Goal: Task Accomplishment & Management: Complete application form

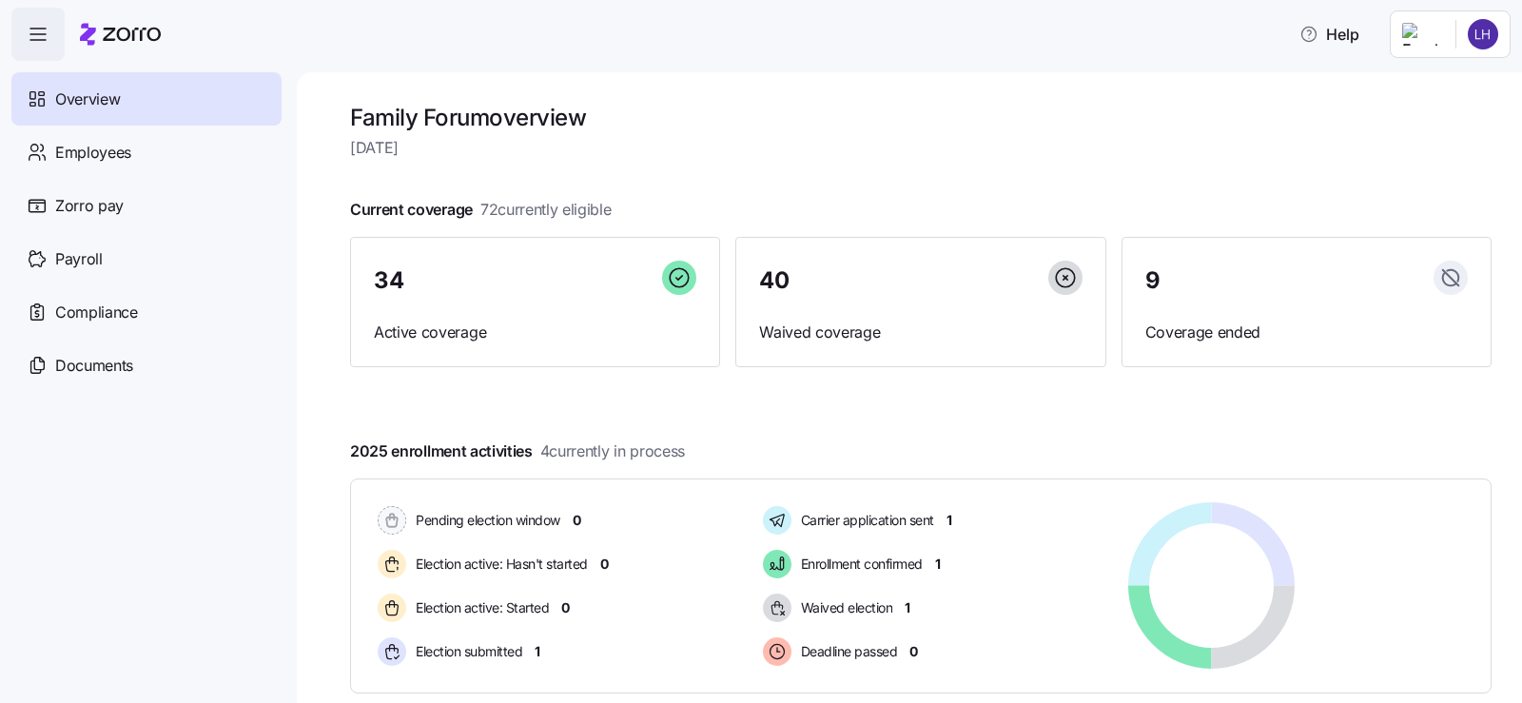
click at [42, 30] on icon "button" at bounding box center [38, 34] width 23 height 23
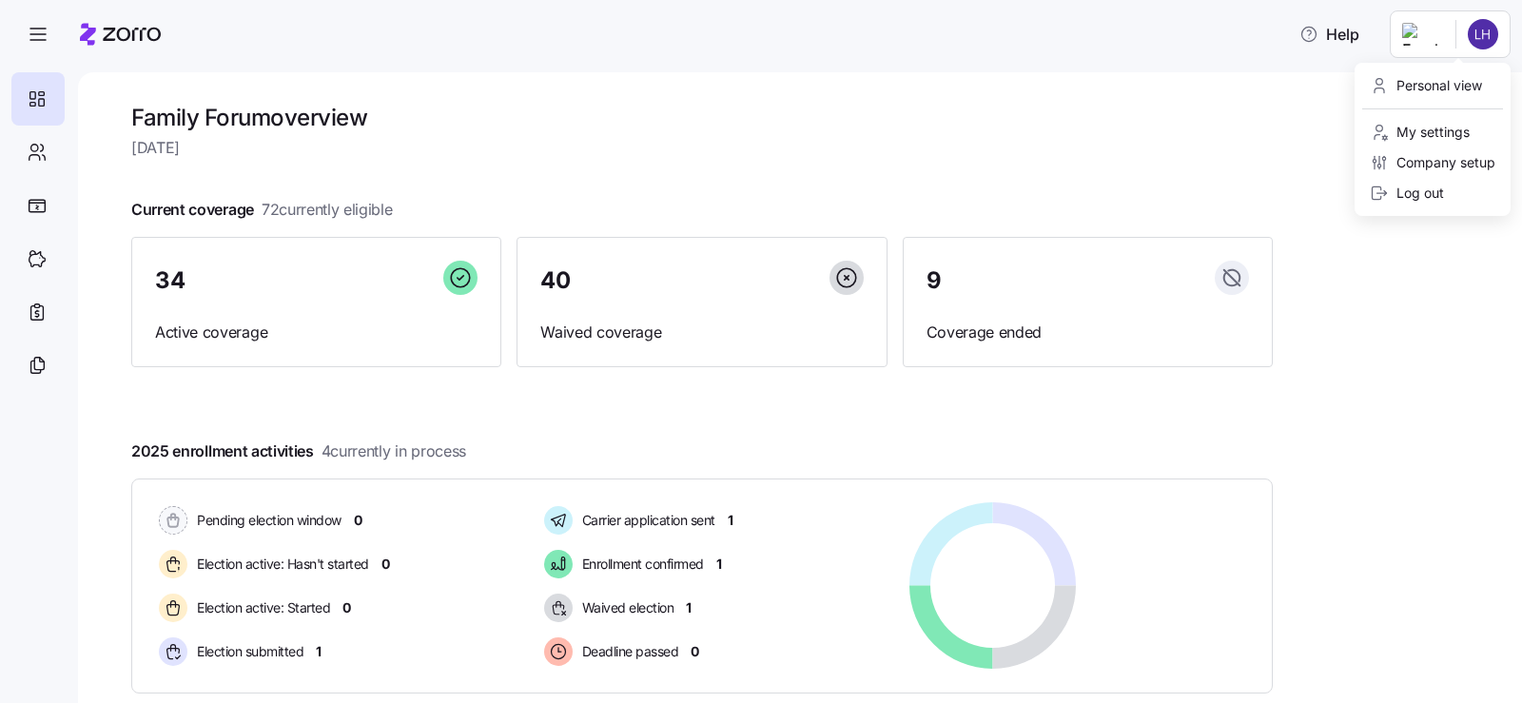
click at [1487, 24] on html "Help Family Forum overview [DATE] Current coverage 72 currently eligible 34 Act…" at bounding box center [761, 346] width 1522 height 692
click at [1395, 161] on div "Company setup" at bounding box center [1433, 162] width 126 height 21
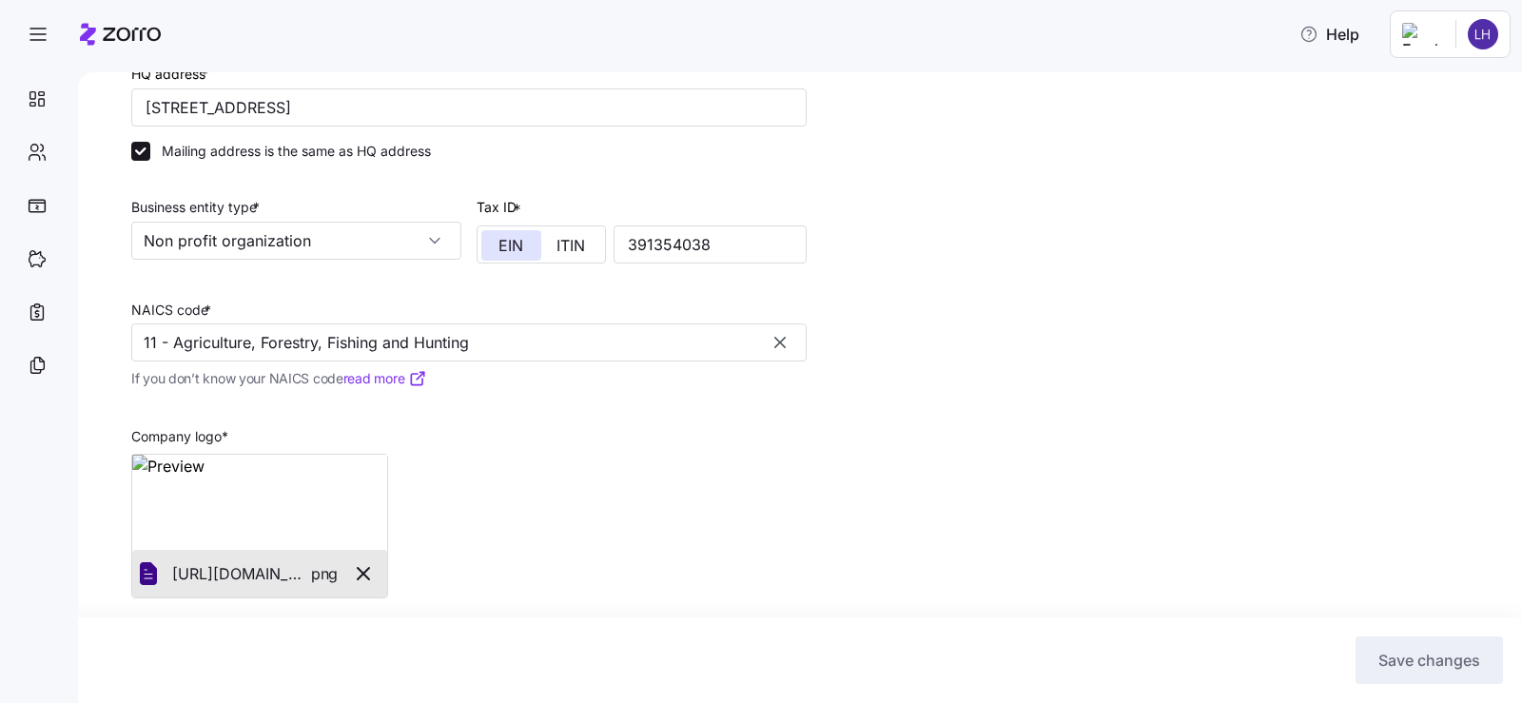
scroll to position [285, 0]
click at [547, 332] on input "11 - Agriculture, Forestry, Fishing and Hunting" at bounding box center [469, 342] width 676 height 38
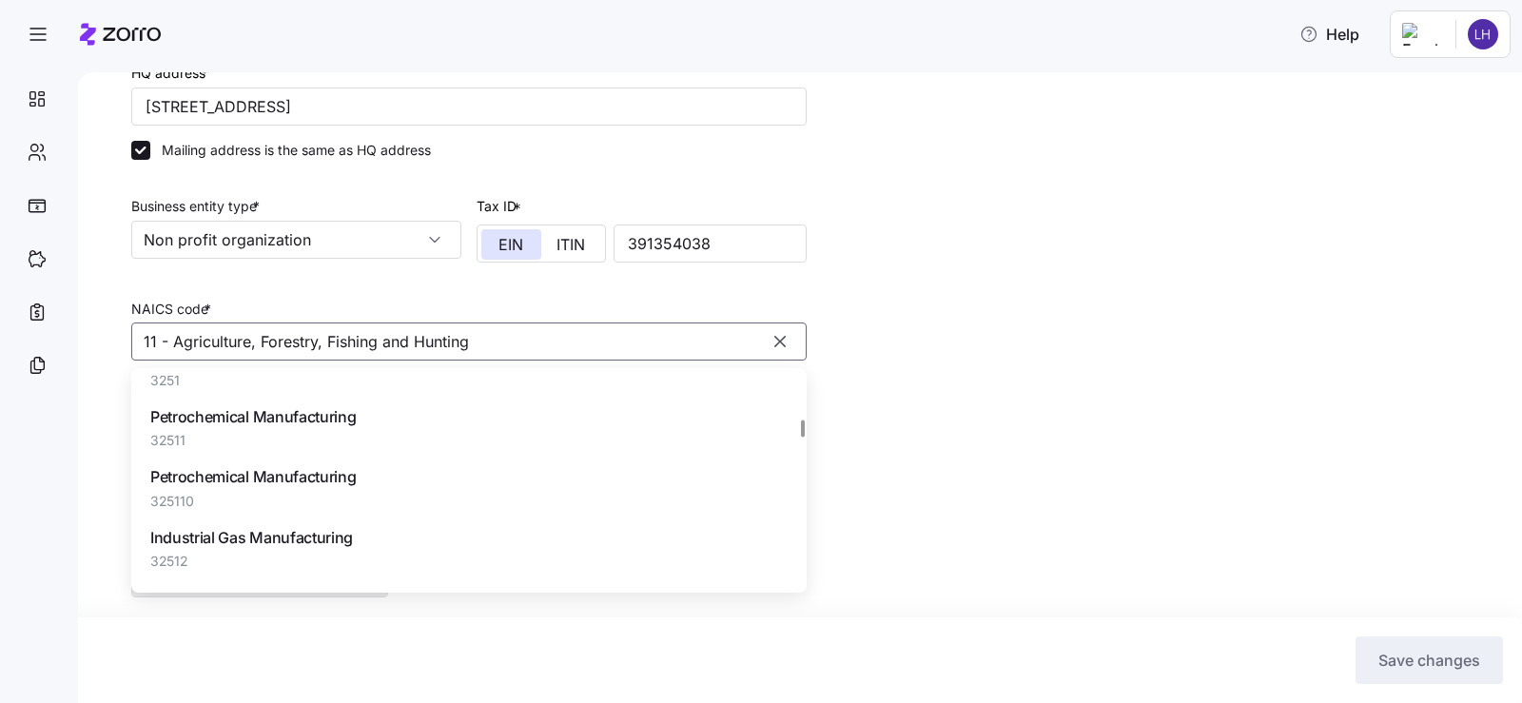
scroll to position [28641, 0]
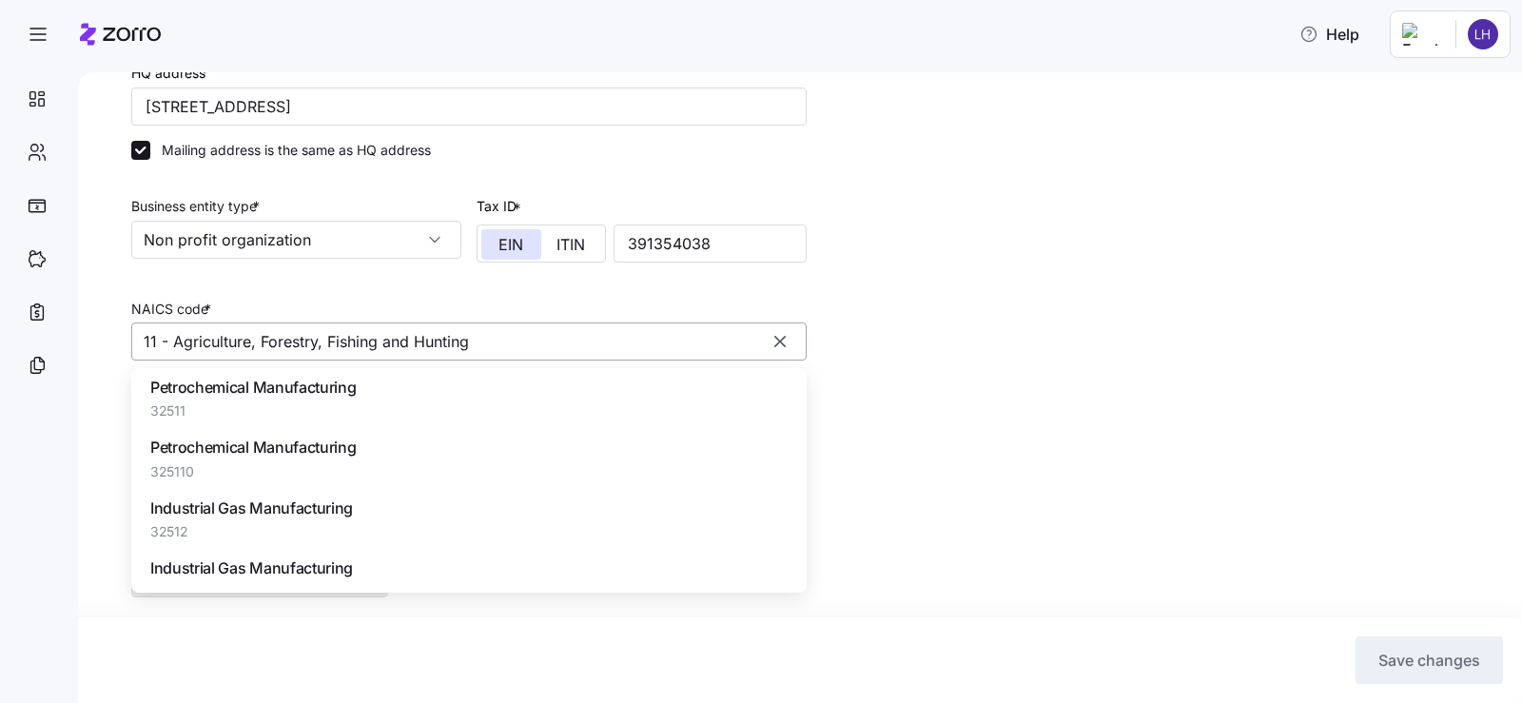
click at [779, 345] on icon "button" at bounding box center [780, 341] width 19 height 19
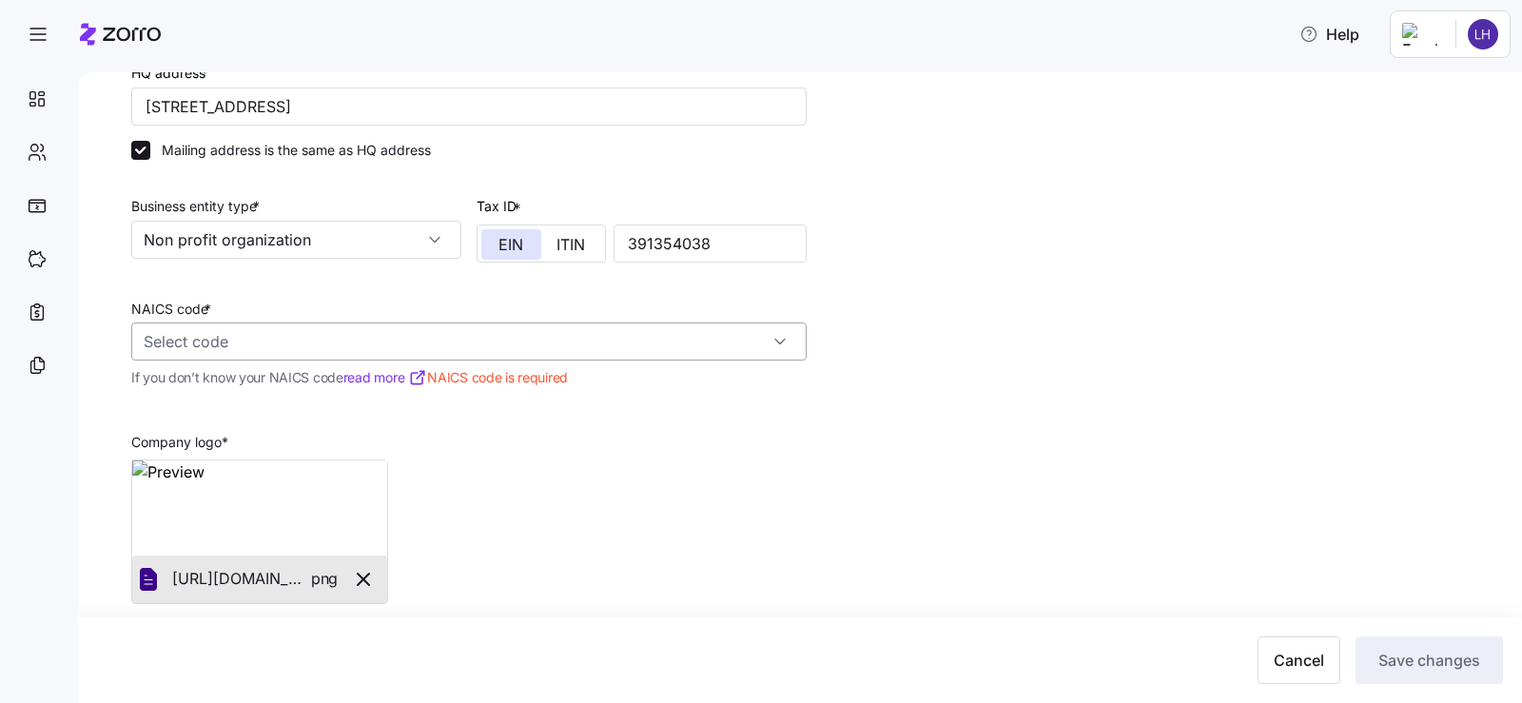
click at [670, 342] on input "NAICS code *" at bounding box center [469, 342] width 676 height 38
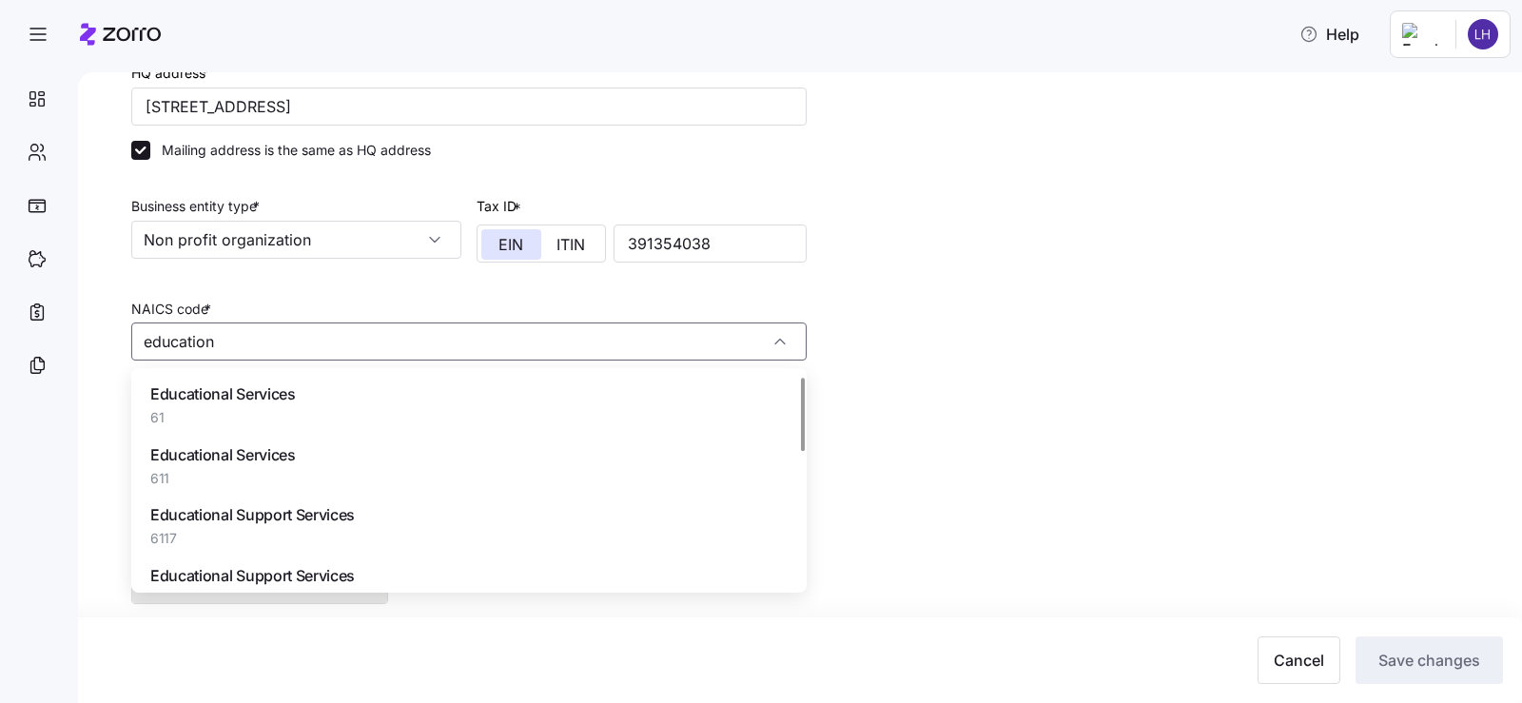
scroll to position [0, 0]
click at [255, 457] on span "Educational Services" at bounding box center [223, 456] width 146 height 24
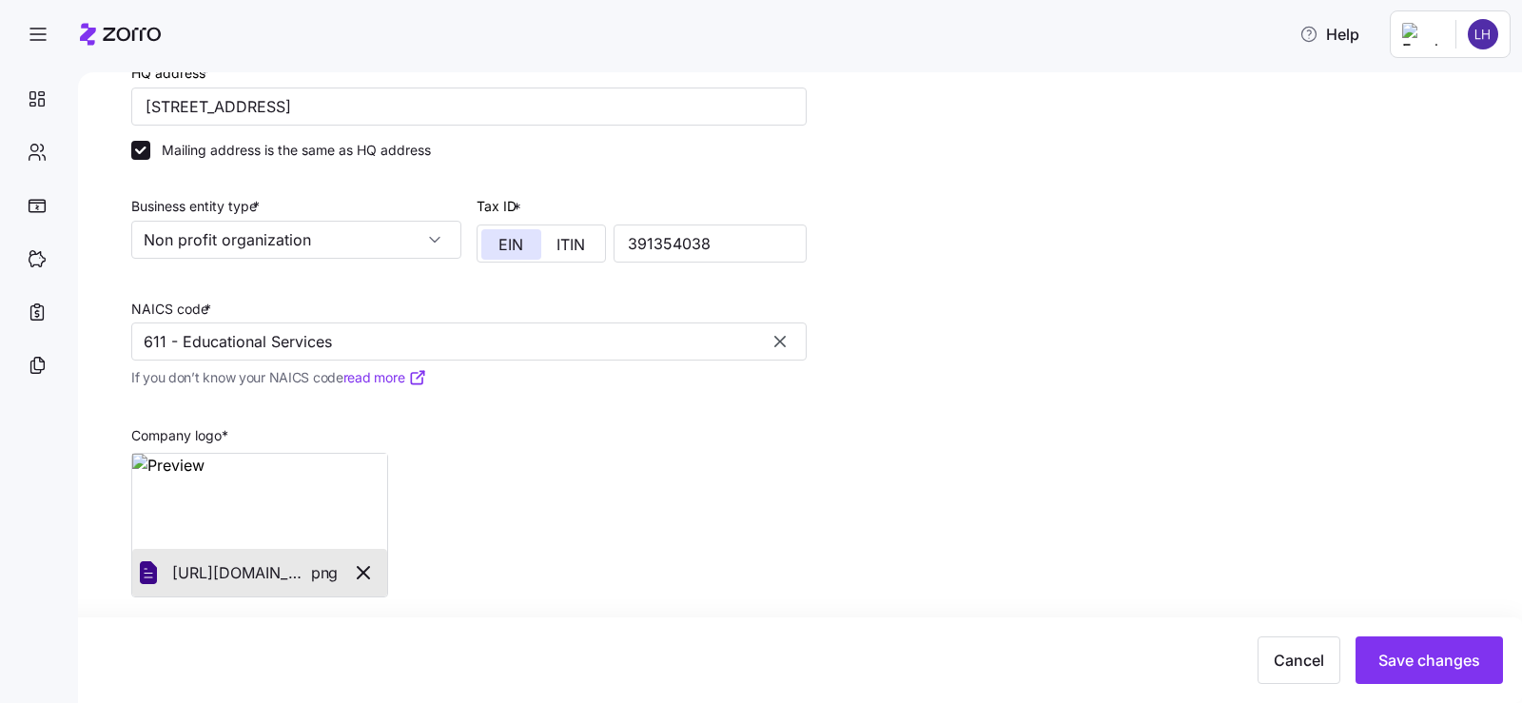
click at [381, 379] on link "read more" at bounding box center [385, 377] width 84 height 19
click at [434, 349] on input "611 - Educational Services" at bounding box center [469, 342] width 676 height 38
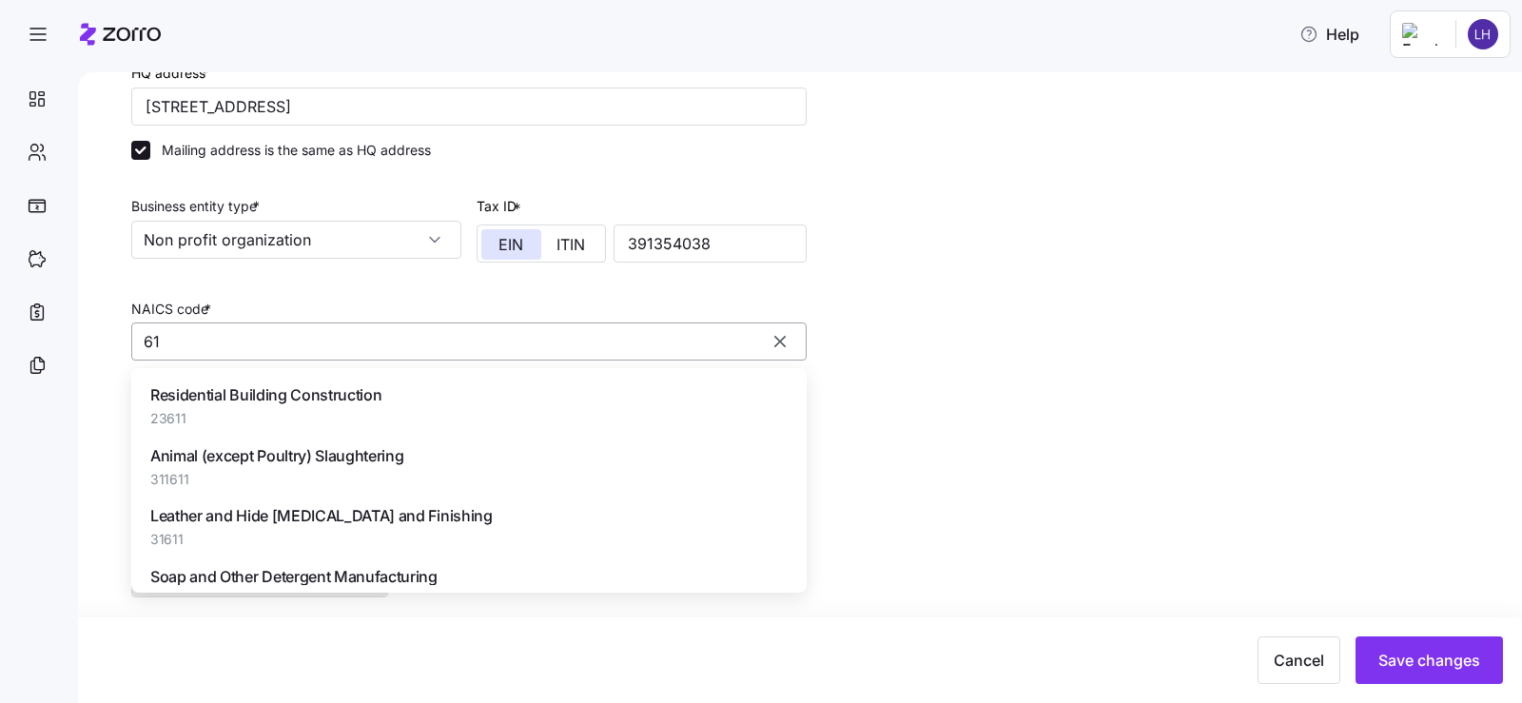
type input "6"
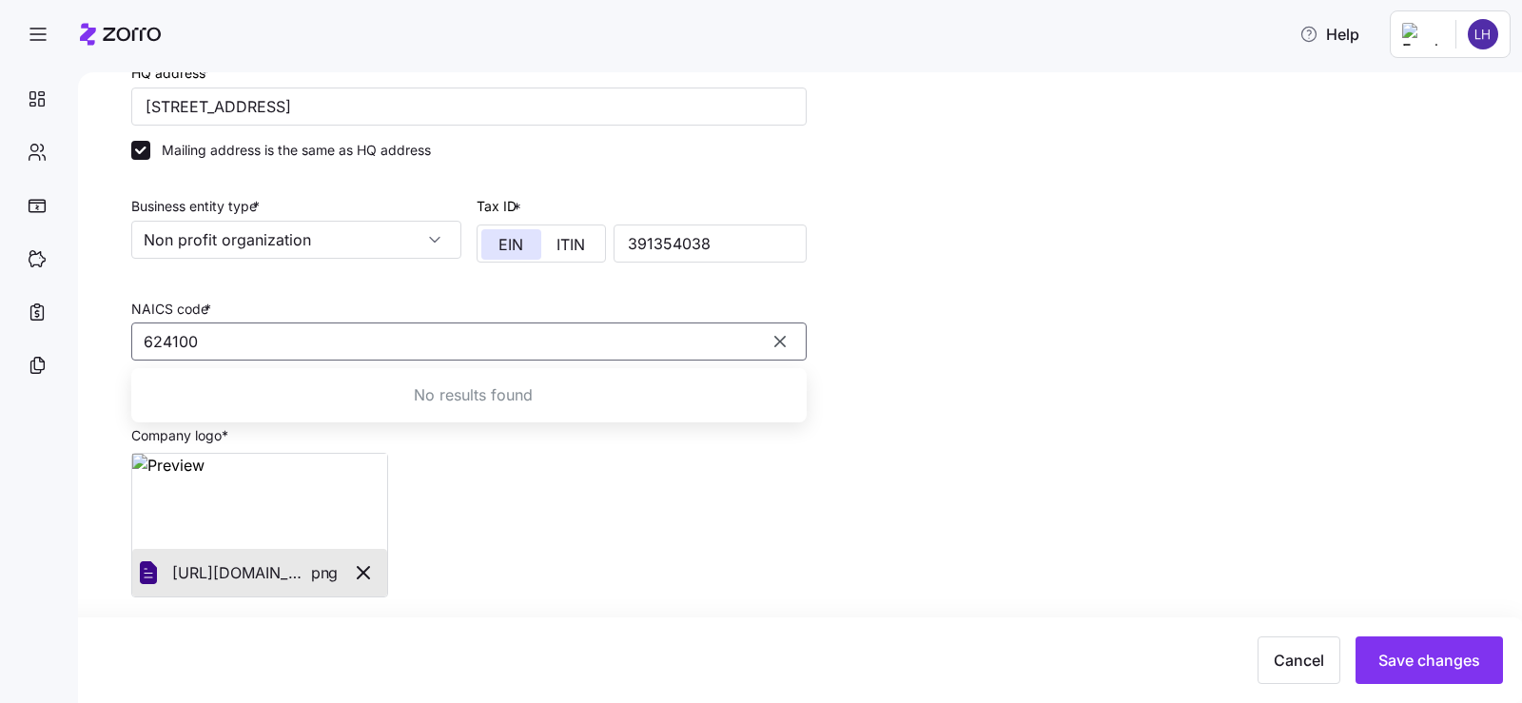
click at [453, 308] on div "NAICS code * 624100" at bounding box center [469, 329] width 676 height 65
click at [517, 349] on input "611 - Educational Services" at bounding box center [469, 342] width 676 height 38
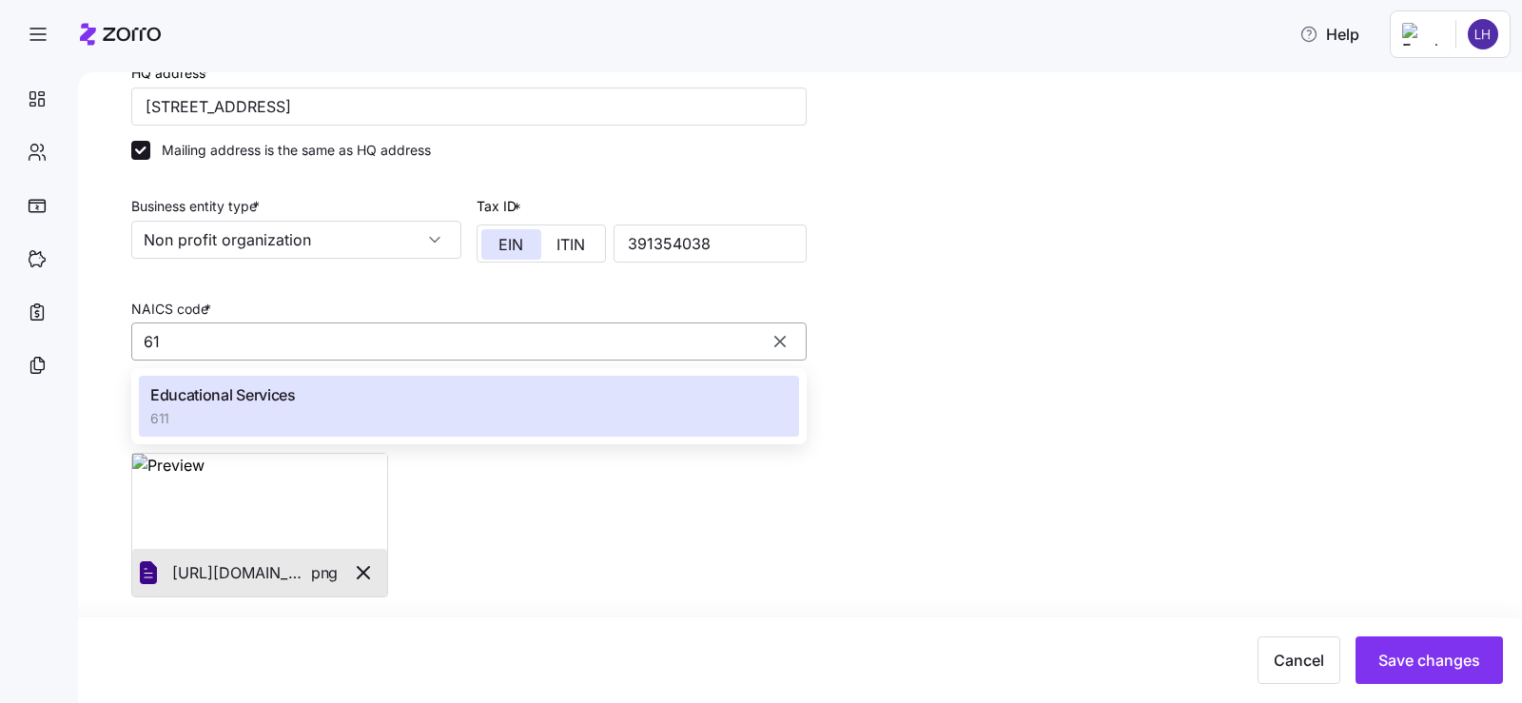
type input "6"
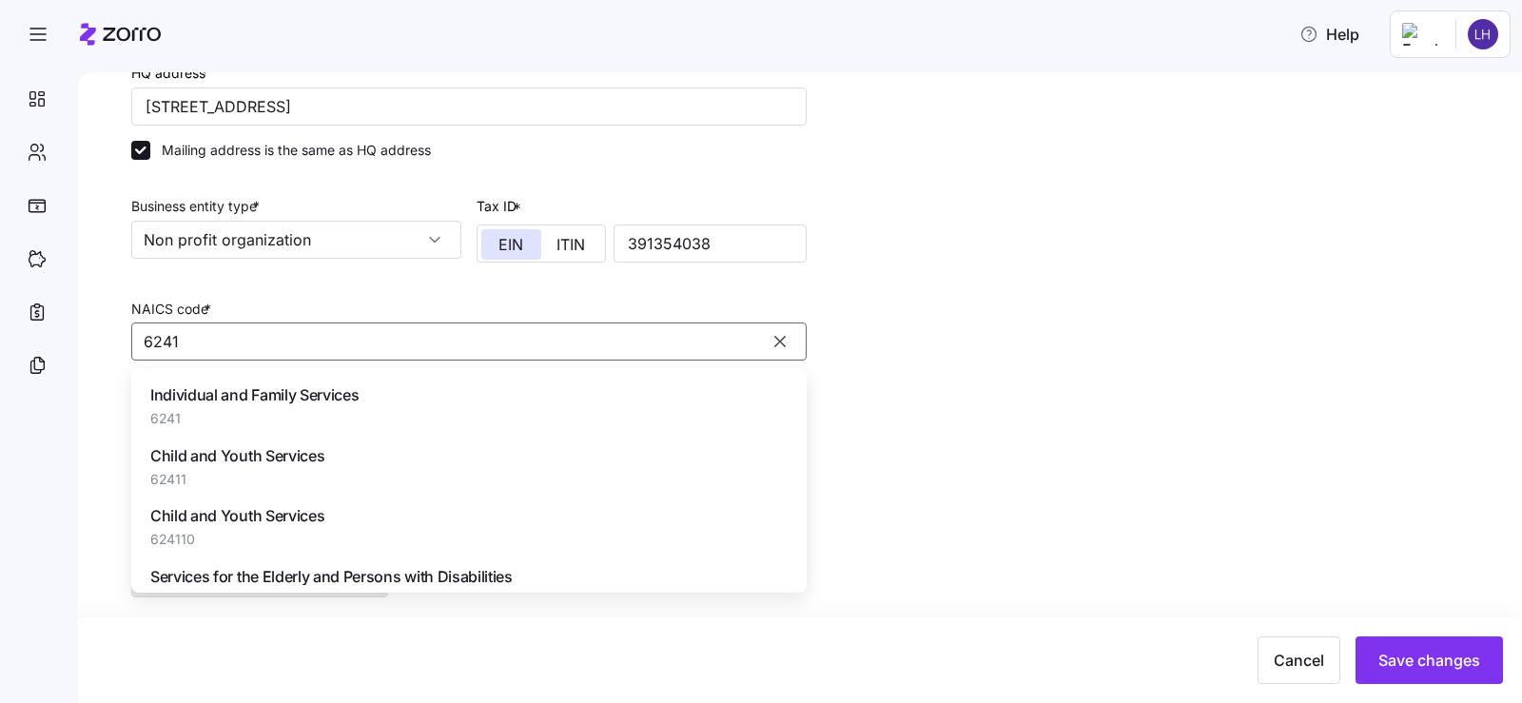
click at [278, 515] on span "Child and Youth Services" at bounding box center [237, 516] width 174 height 24
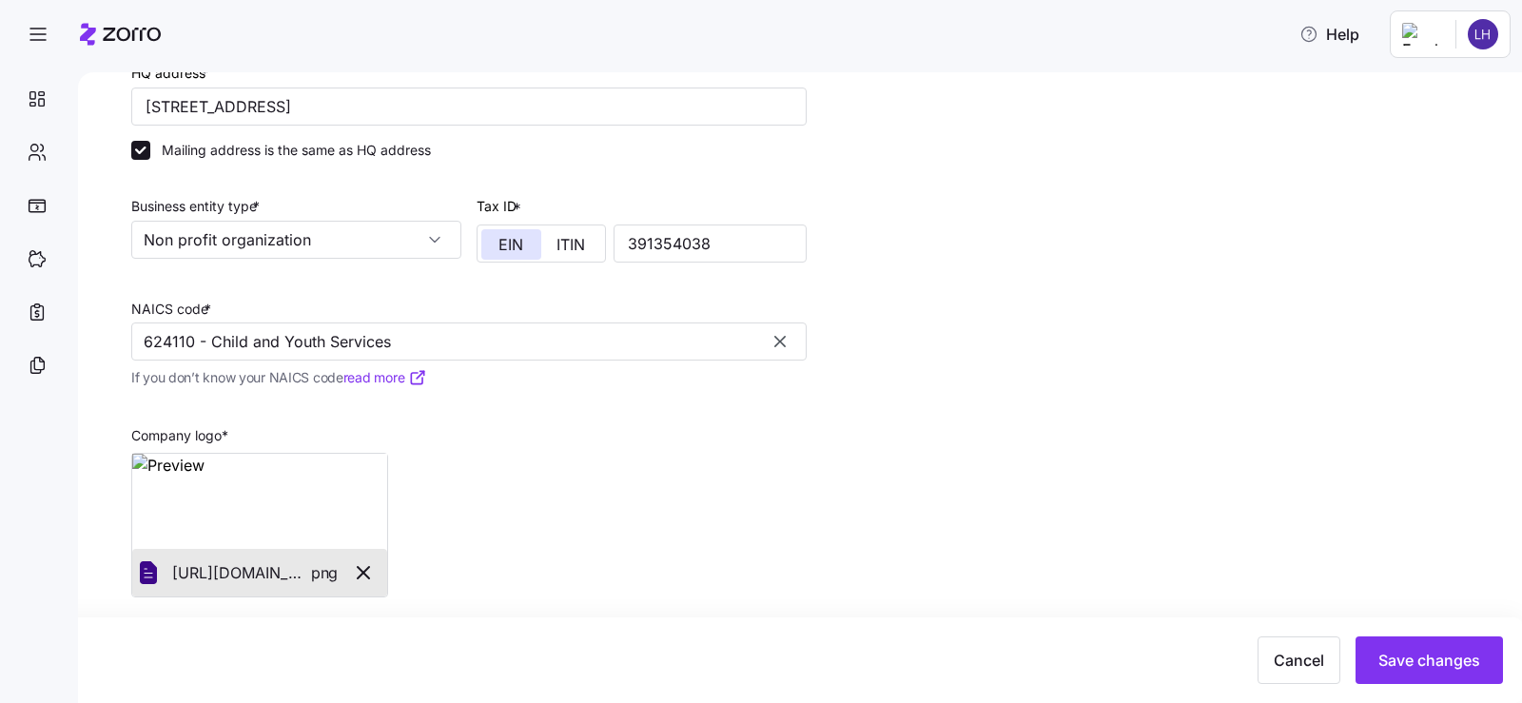
click at [509, 459] on div "Company logo * [URL][DOMAIN_NAME]. png" at bounding box center [469, 501] width 691 height 208
click at [481, 335] on input "624110 - Child and Youth Services" at bounding box center [469, 342] width 676 height 38
click at [468, 385] on div "[MEDICAL_DATA] 624410" at bounding box center [469, 406] width 660 height 60
type input "624410 - [MEDICAL_DATA]"
click at [1453, 659] on span "Save changes" at bounding box center [1430, 660] width 102 height 23
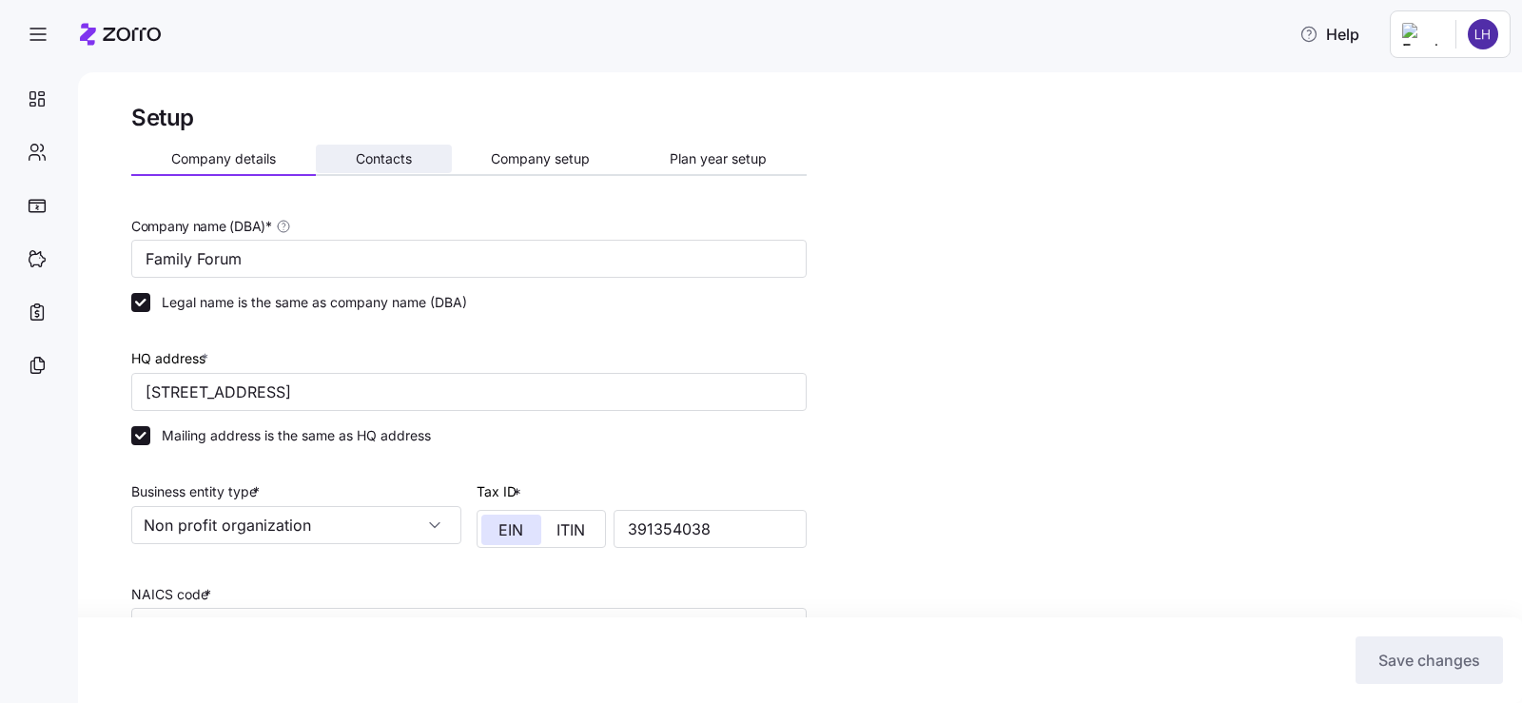
click at [368, 152] on span "Contacts" at bounding box center [384, 158] width 56 height 13
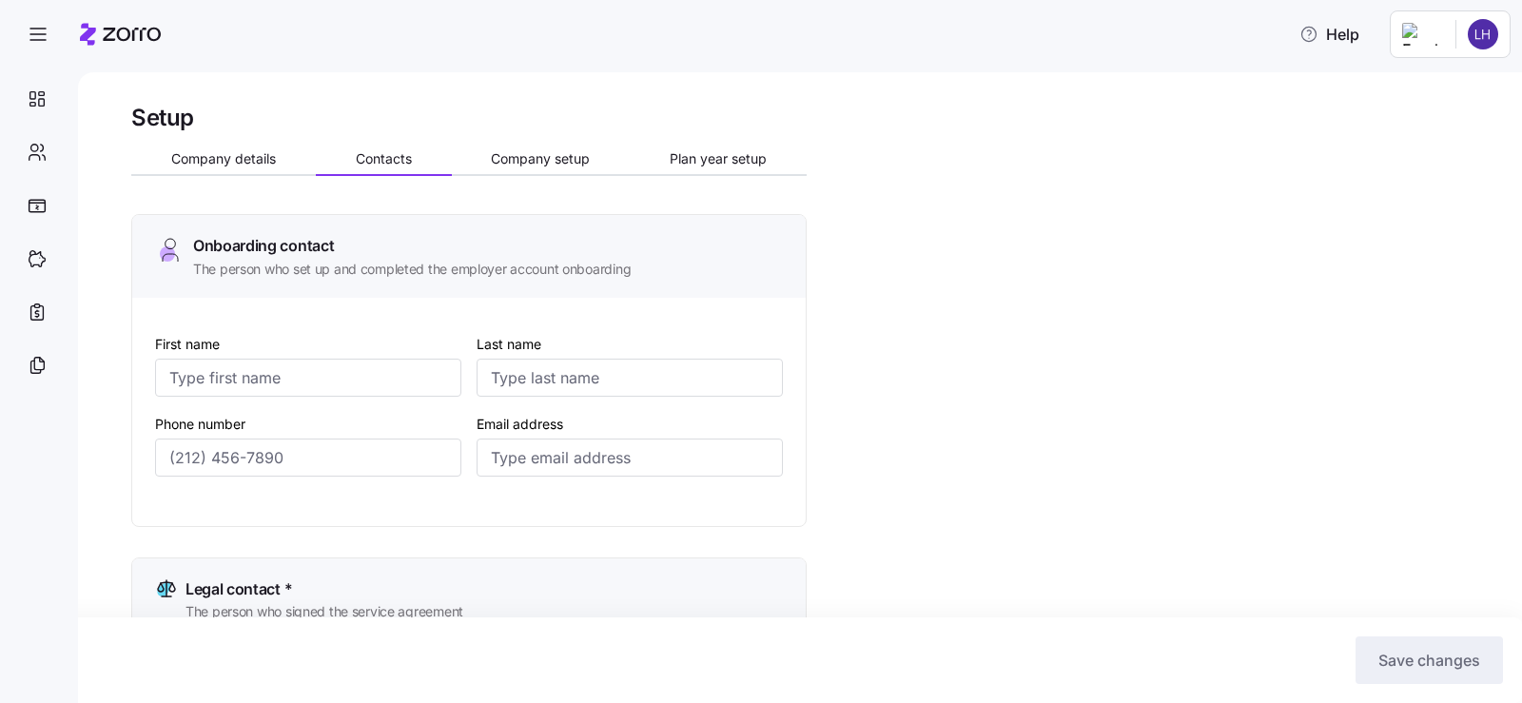
type input "[PERSON_NAME]"
type input "[EMAIL_ADDRESS][DOMAIN_NAME]"
type input "[PERSON_NAME]"
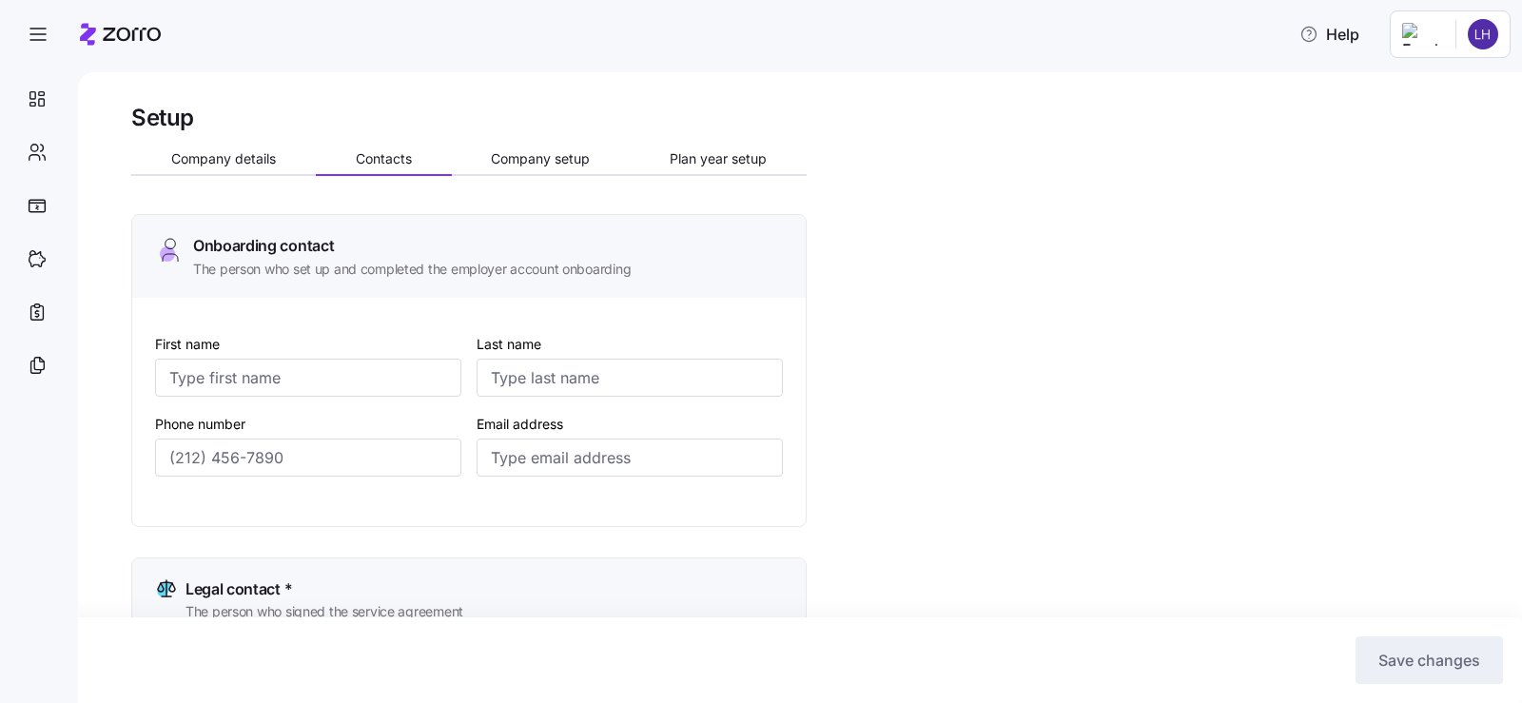
type input "[EMAIL_ADDRESS][DOMAIN_NAME]"
type input "[PERSON_NAME]"
type input "[EMAIL_ADDRESS][DOMAIN_NAME]"
type input "Alexa"
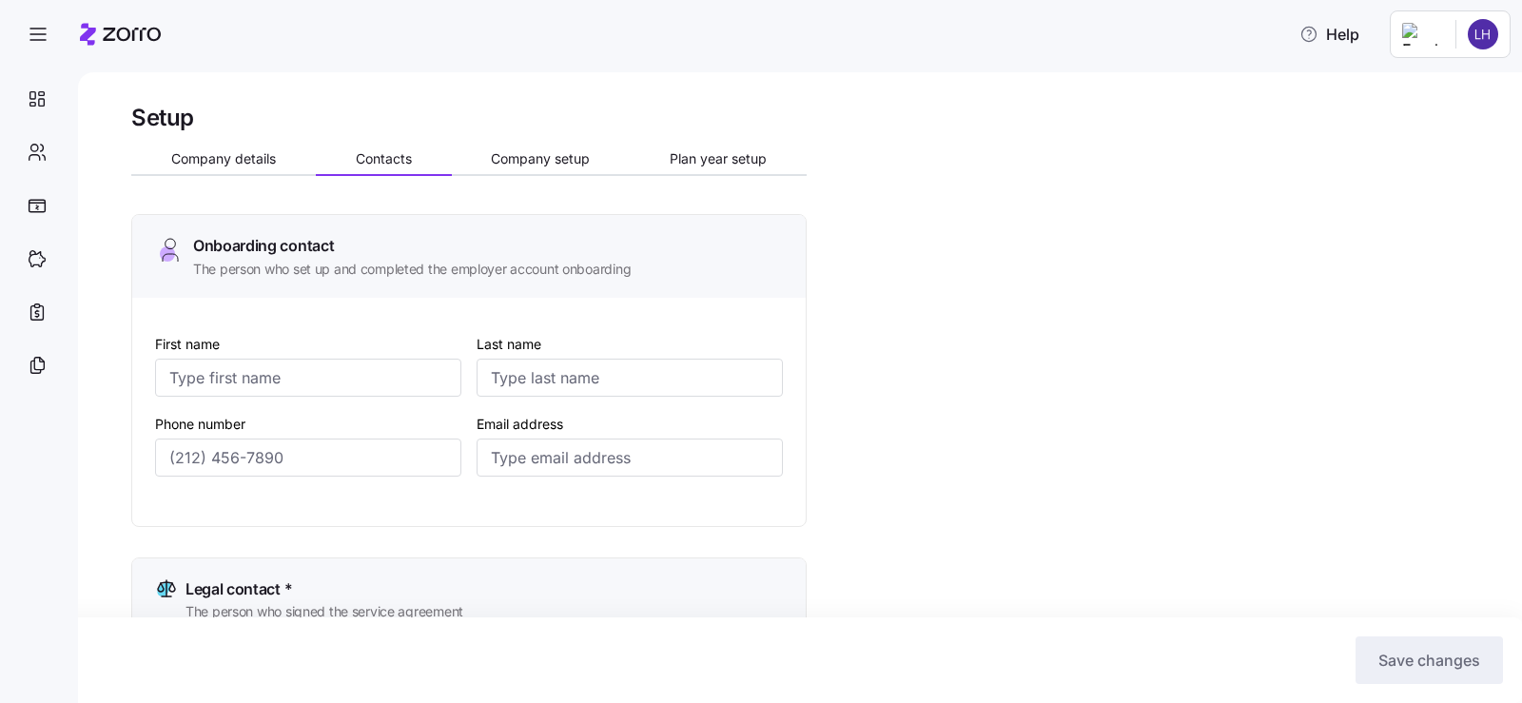
type input "[PERSON_NAME]"
type input "[EMAIL_ADDRESS][DOMAIN_NAME]"
type input "[PHONE_NUMBER]"
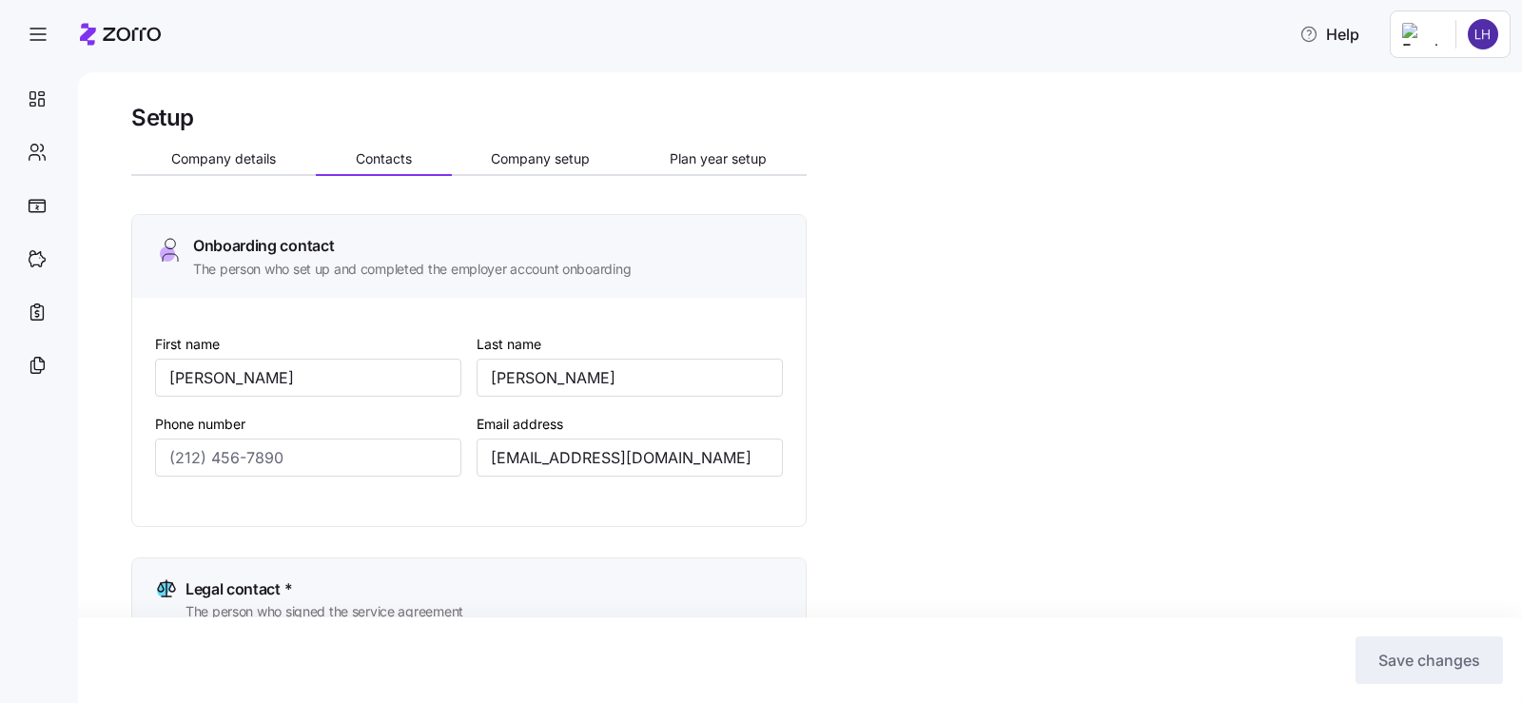
type input "[PHONE_NUMBER]"
click at [548, 165] on span "Company setup" at bounding box center [540, 158] width 99 height 13
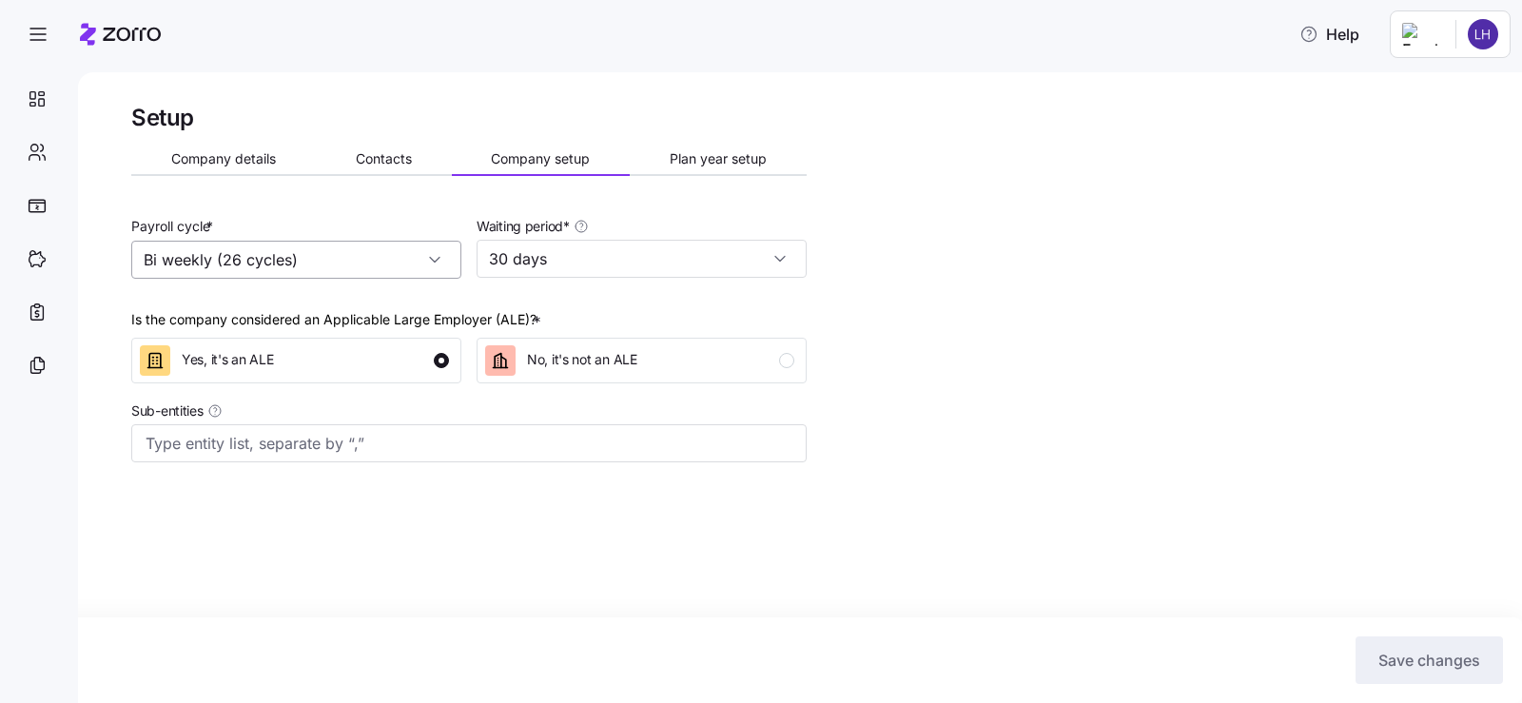
click at [352, 263] on input "Bi weekly (26 cycles)" at bounding box center [296, 260] width 330 height 38
click at [364, 193] on div "Setup Company details Contacts Company setup Plan year setup Payroll cycle * Bi…" at bounding box center [469, 328] width 676 height 451
click at [572, 255] on input "30 days" at bounding box center [642, 259] width 330 height 38
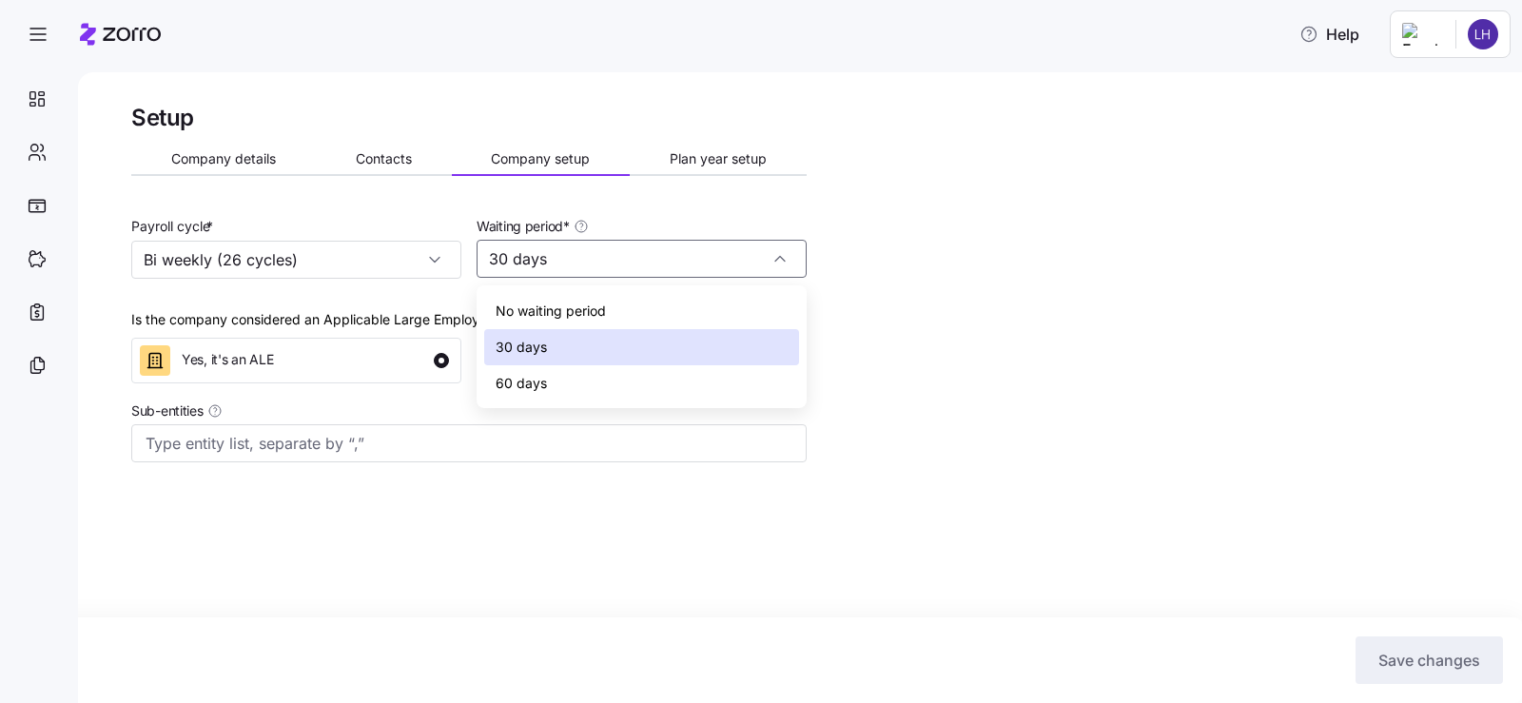
click at [371, 212] on div "Setup Company details Contacts Company setup Plan year setup Payroll cycle * Bi…" at bounding box center [469, 328] width 676 height 451
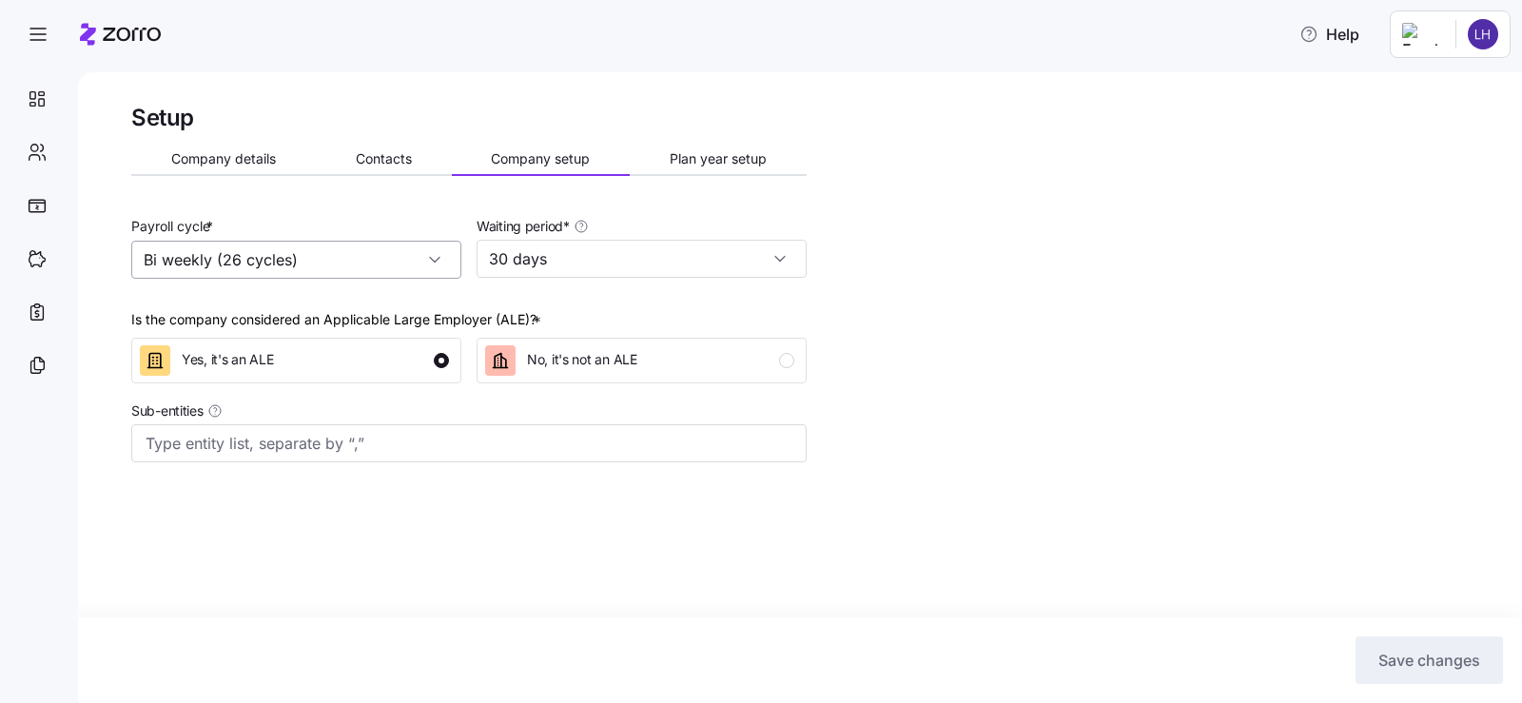
click at [430, 268] on input "Bi weekly (26 cycles)" at bounding box center [296, 260] width 330 height 38
click at [948, 356] on div "Setup Company details Contacts Company setup Plan year setup Payroll cycle * Bi…" at bounding box center [813, 328] width 1364 height 451
click at [727, 156] on span "Plan year setup" at bounding box center [718, 158] width 97 height 13
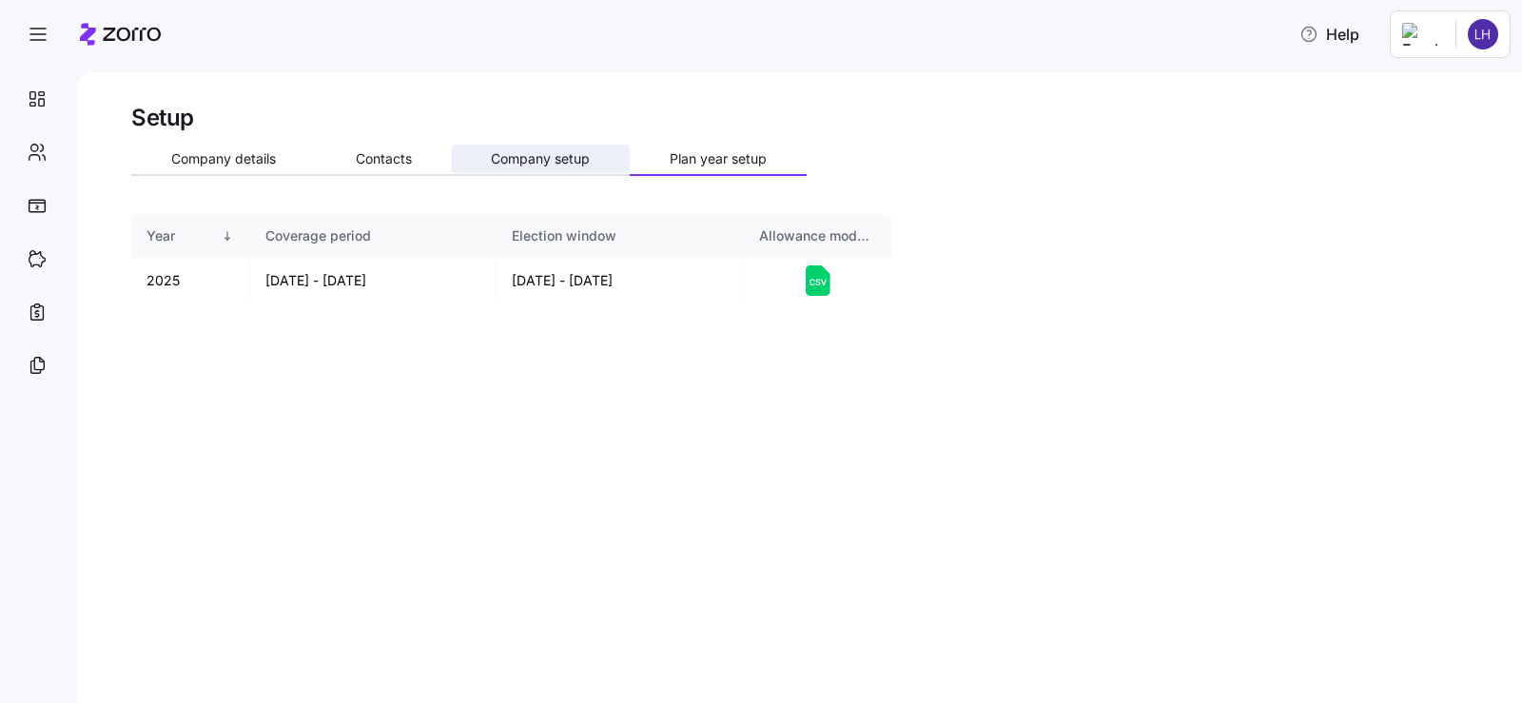
click at [576, 156] on span "Company setup" at bounding box center [540, 158] width 99 height 13
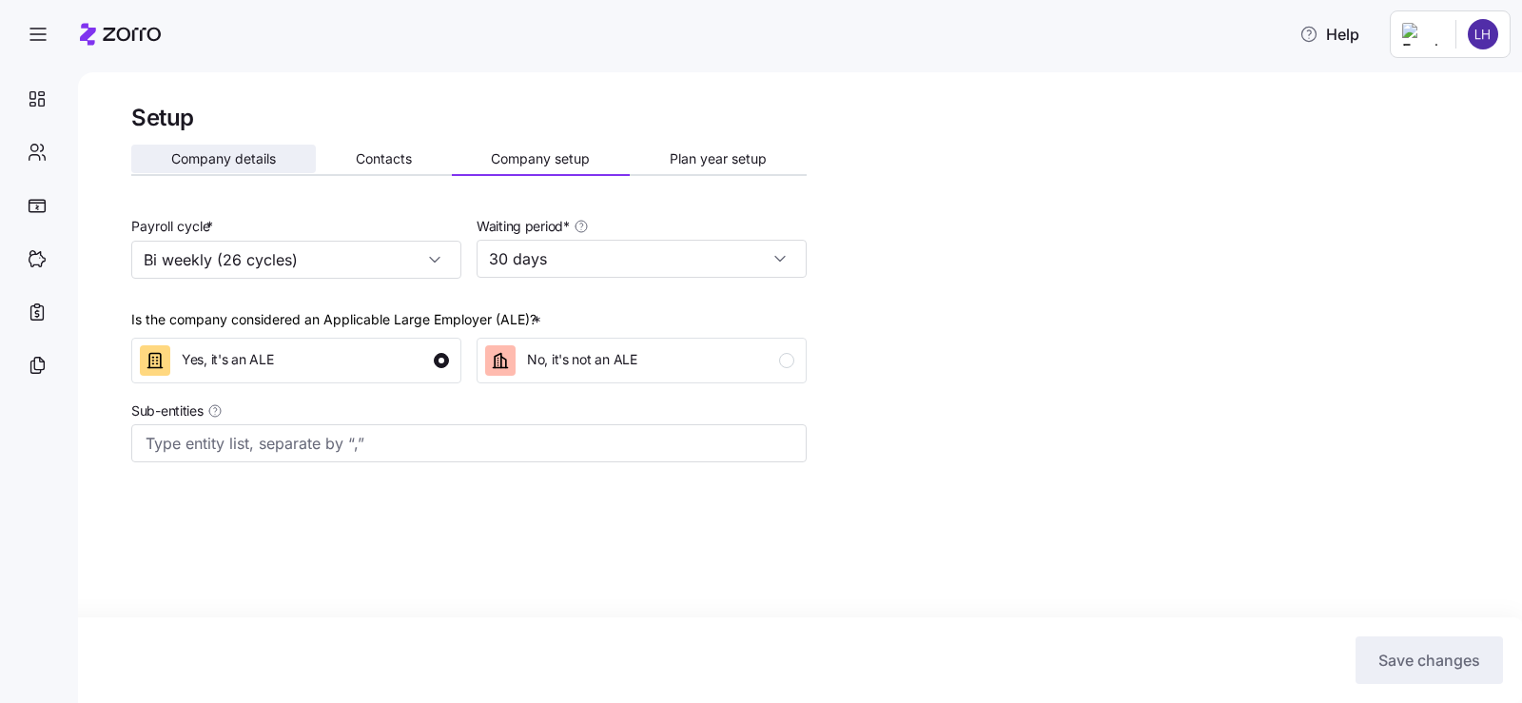
click at [260, 166] on span "Company details" at bounding box center [223, 158] width 105 height 13
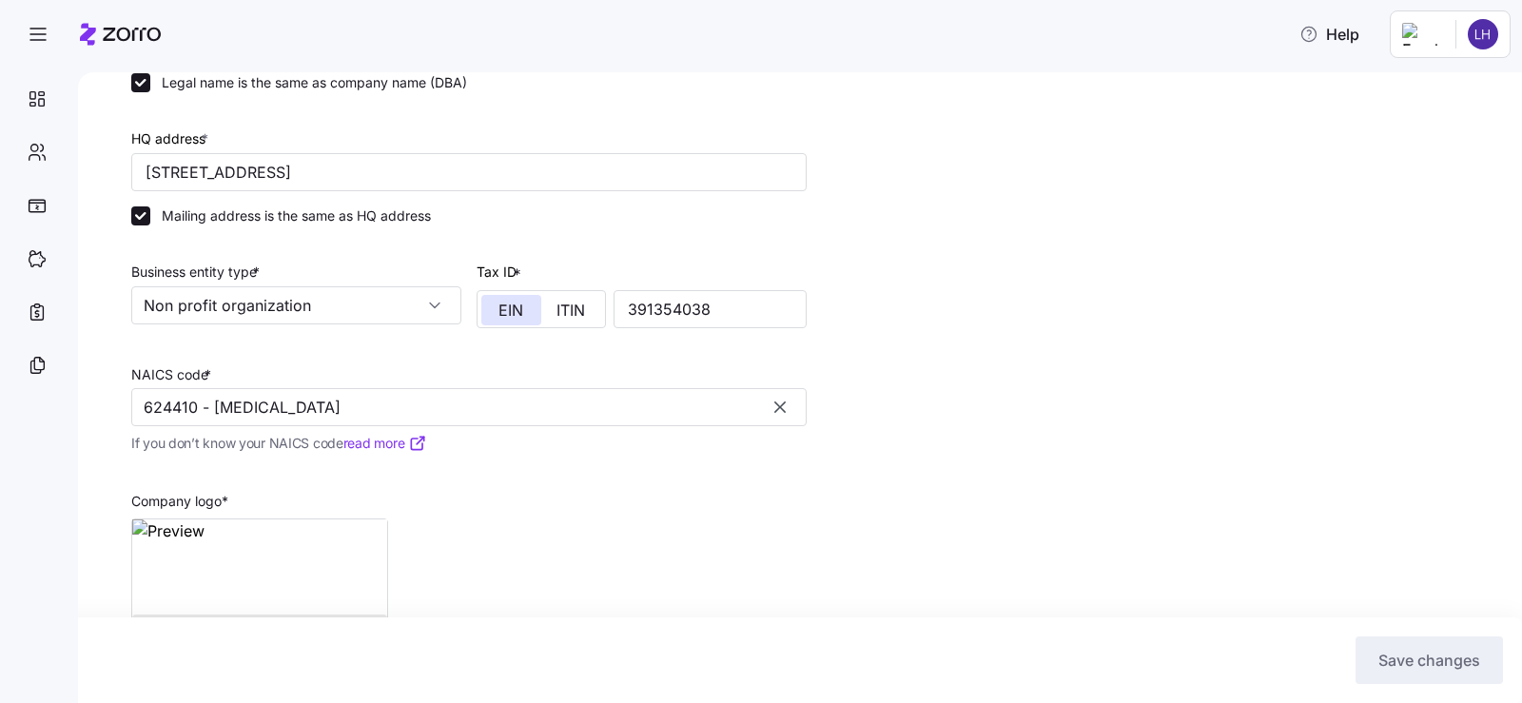
scroll to position [190, 0]
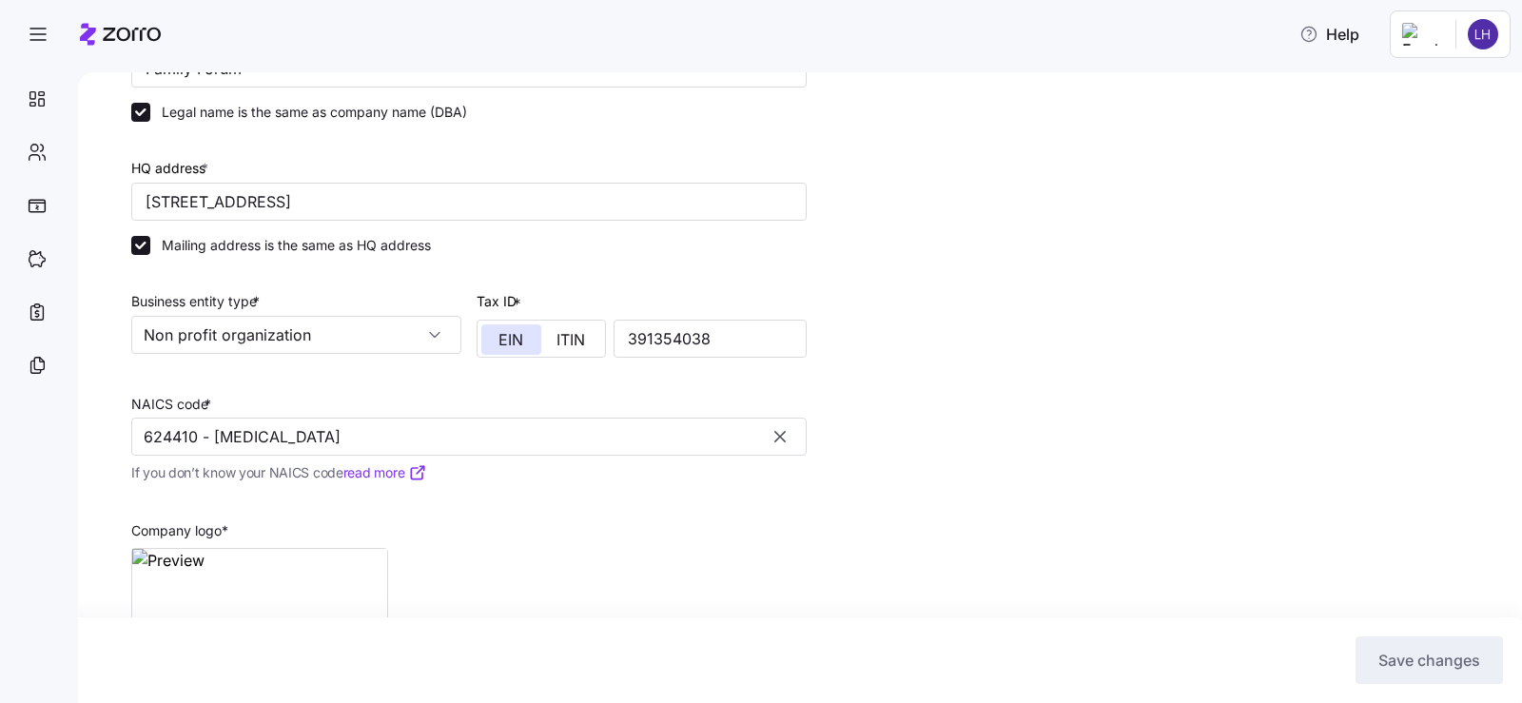
click at [1225, 254] on div "Setup Company details Contacts Company setup Plan year setup Company name (DBA)…" at bounding box center [813, 348] width 1364 height 872
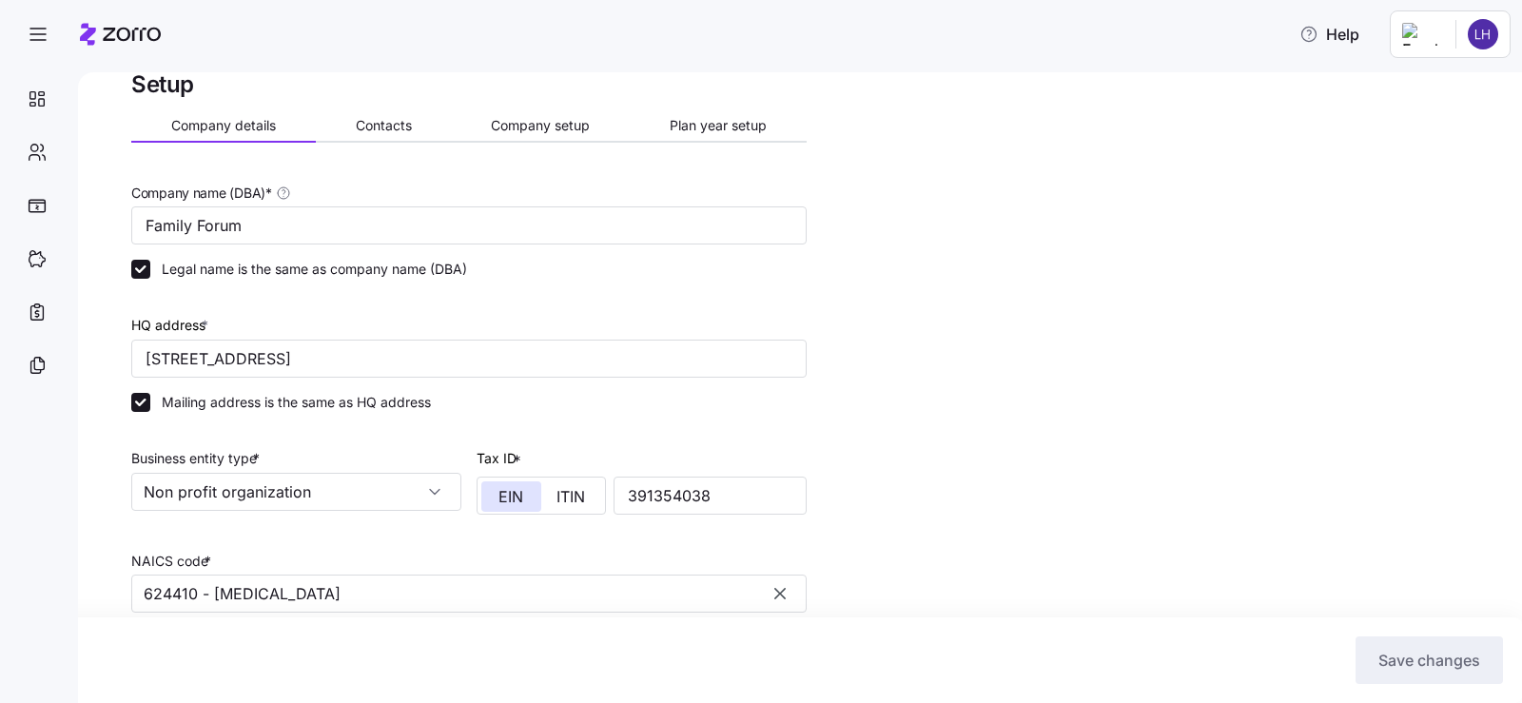
scroll to position [0, 0]
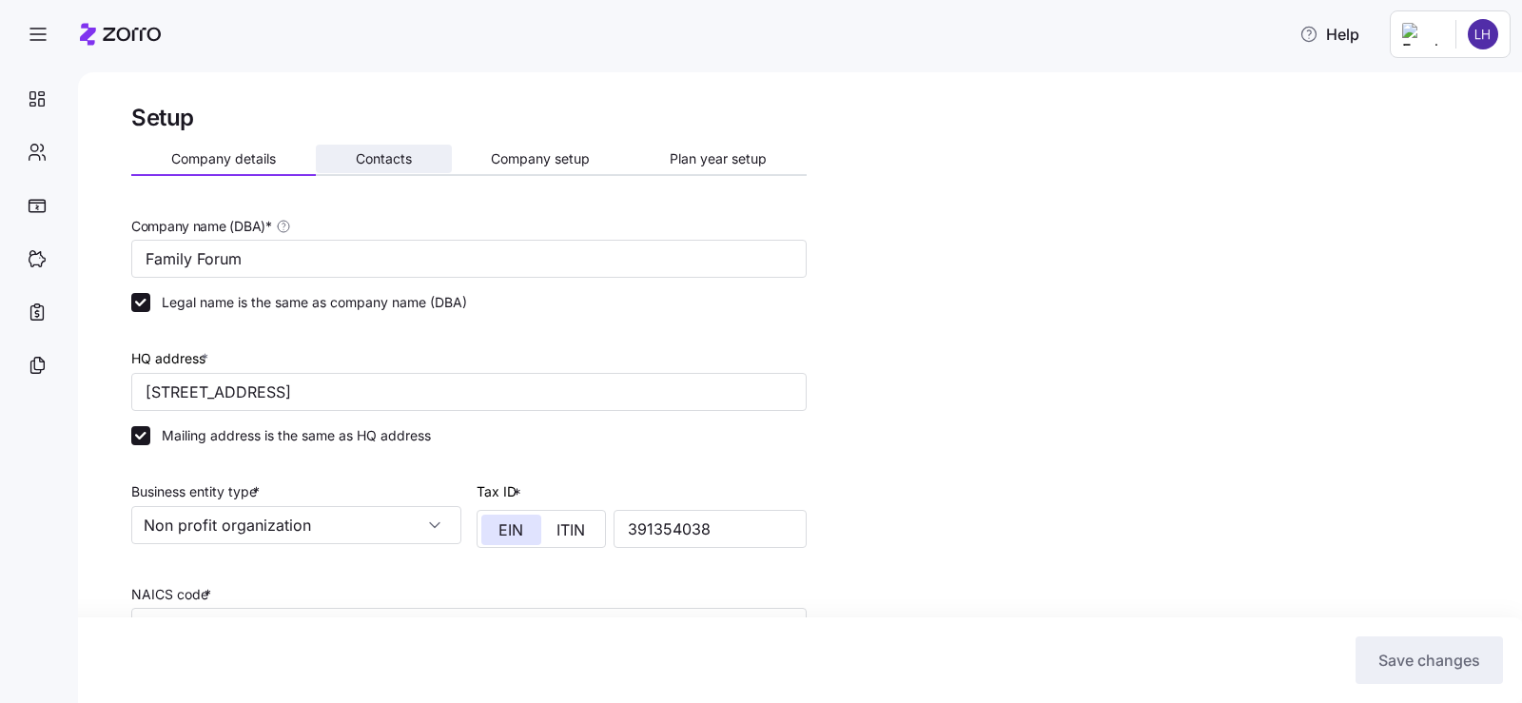
click at [400, 164] on span "Contacts" at bounding box center [384, 158] width 56 height 13
